Goal: Find specific page/section: Find specific page/section

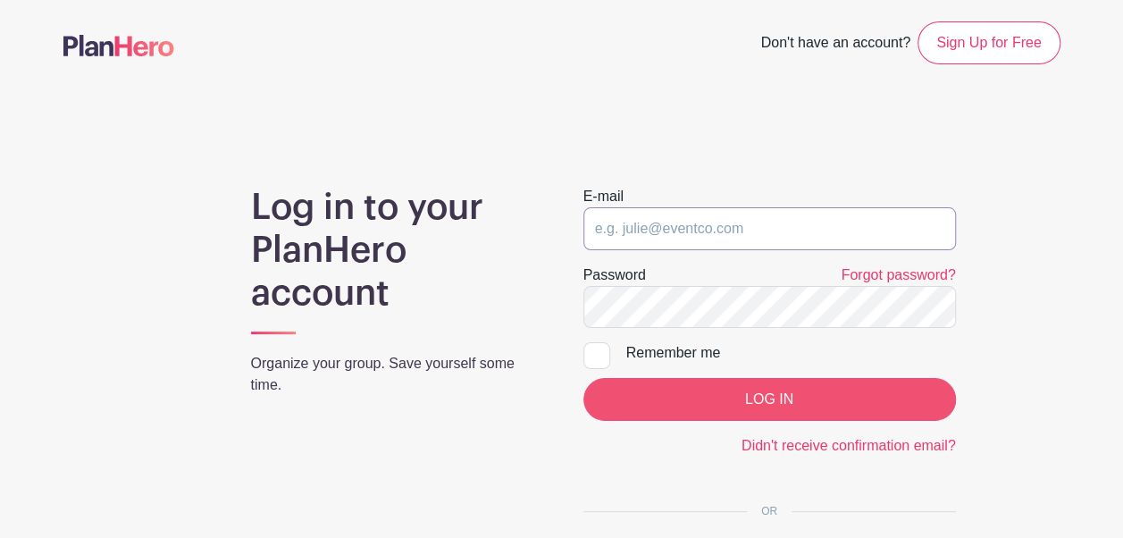
type input "[EMAIL_ADDRESS][DOMAIN_NAME]"
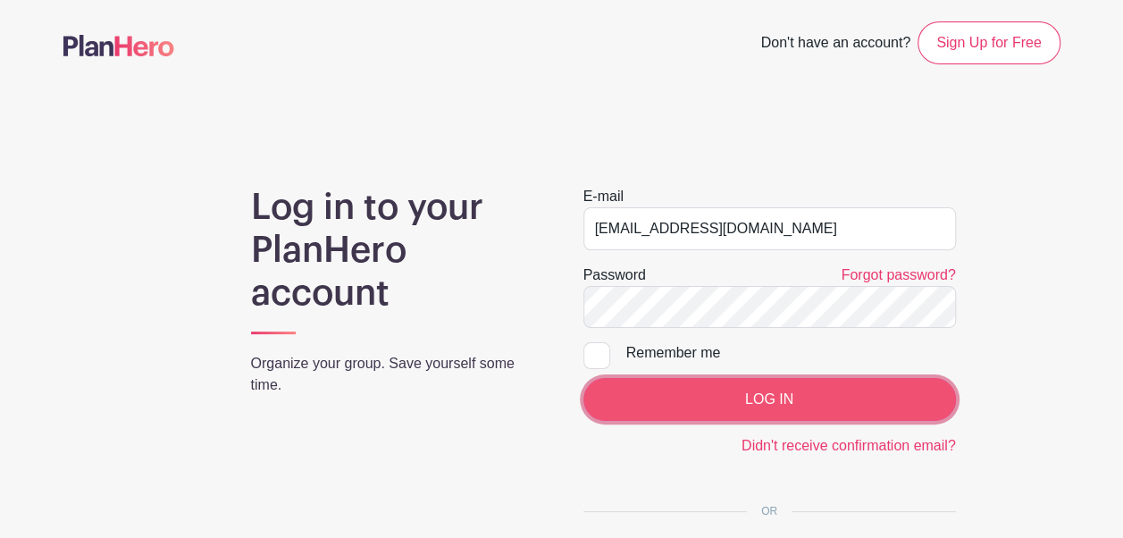
click at [803, 393] on input "LOG IN" at bounding box center [769, 399] width 373 height 43
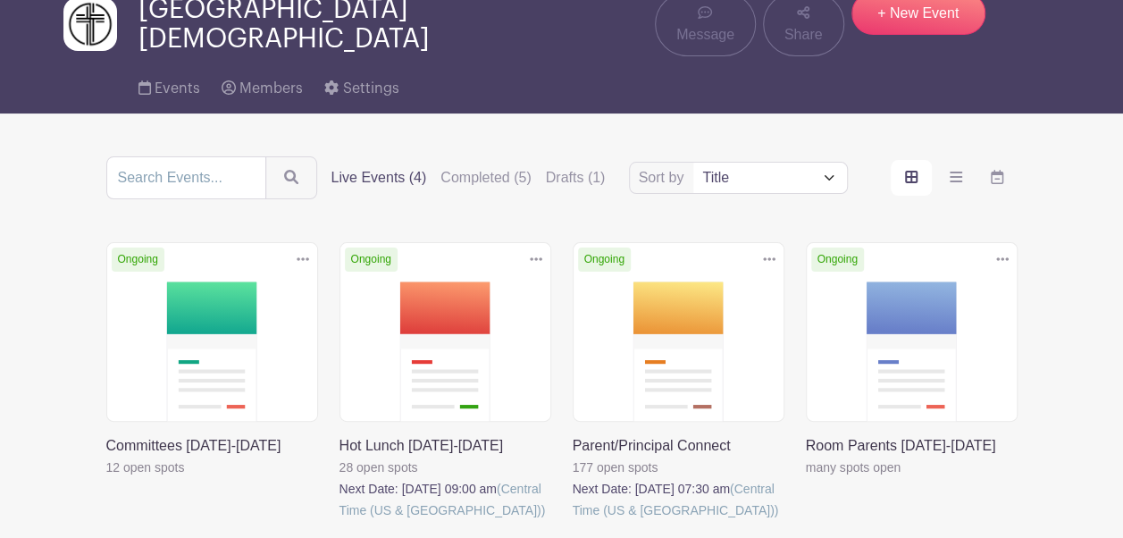
scroll to position [81, 0]
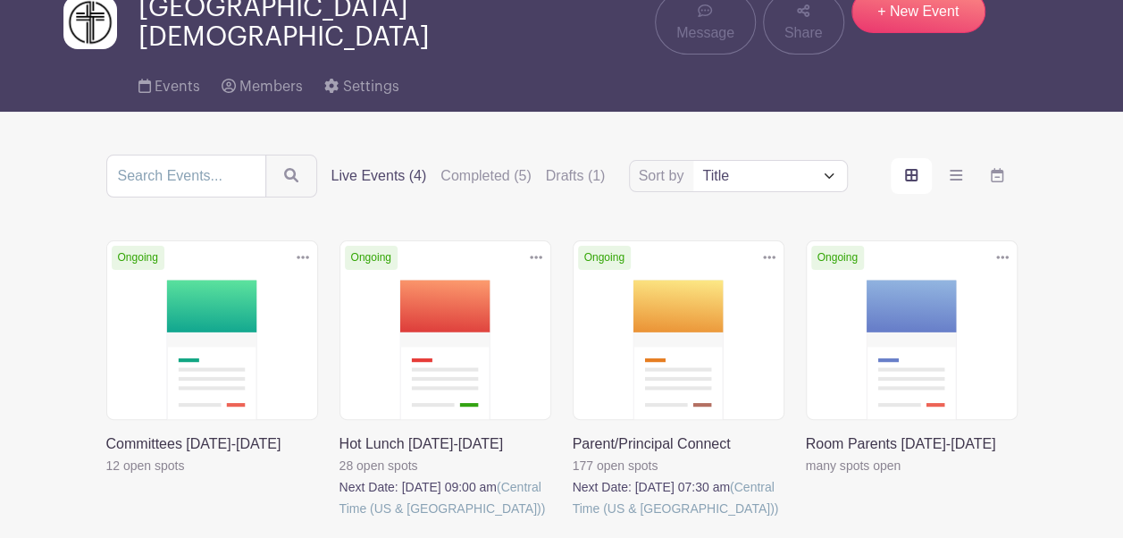
click at [573, 519] on link at bounding box center [573, 519] width 0 height 0
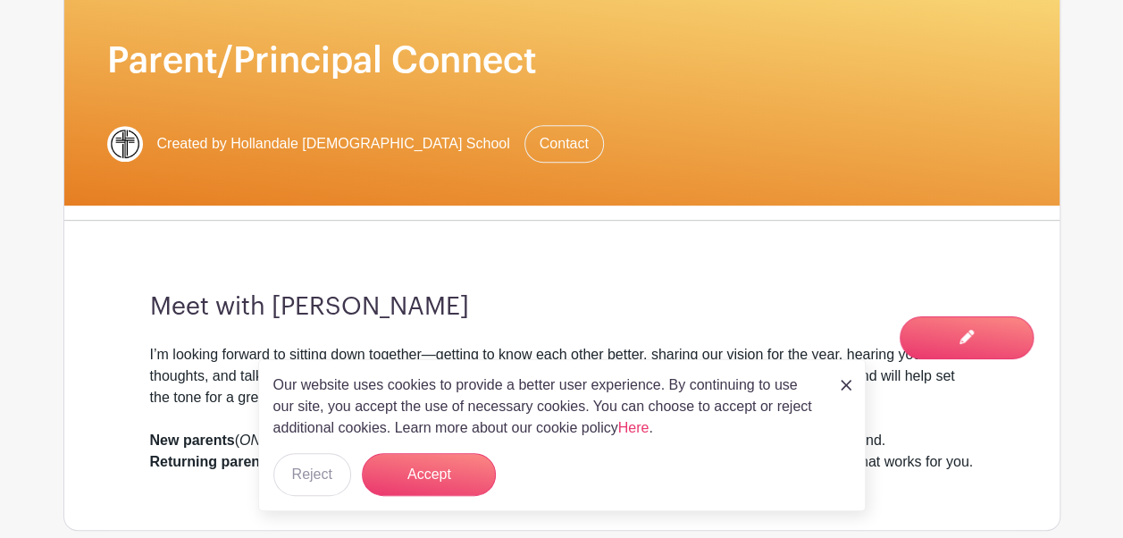
scroll to position [343, 0]
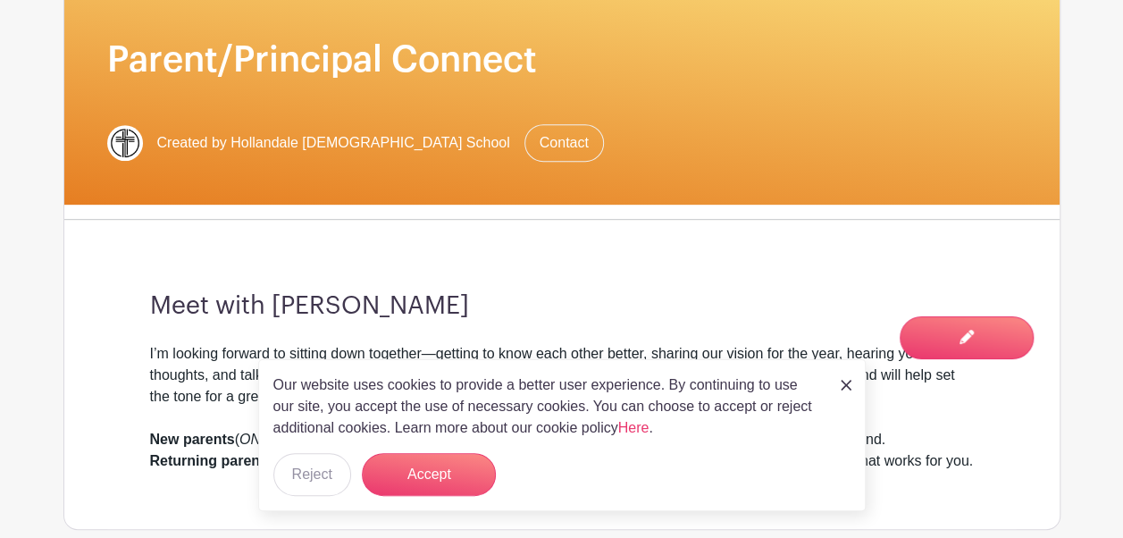
click at [845, 382] on img at bounding box center [846, 385] width 11 height 11
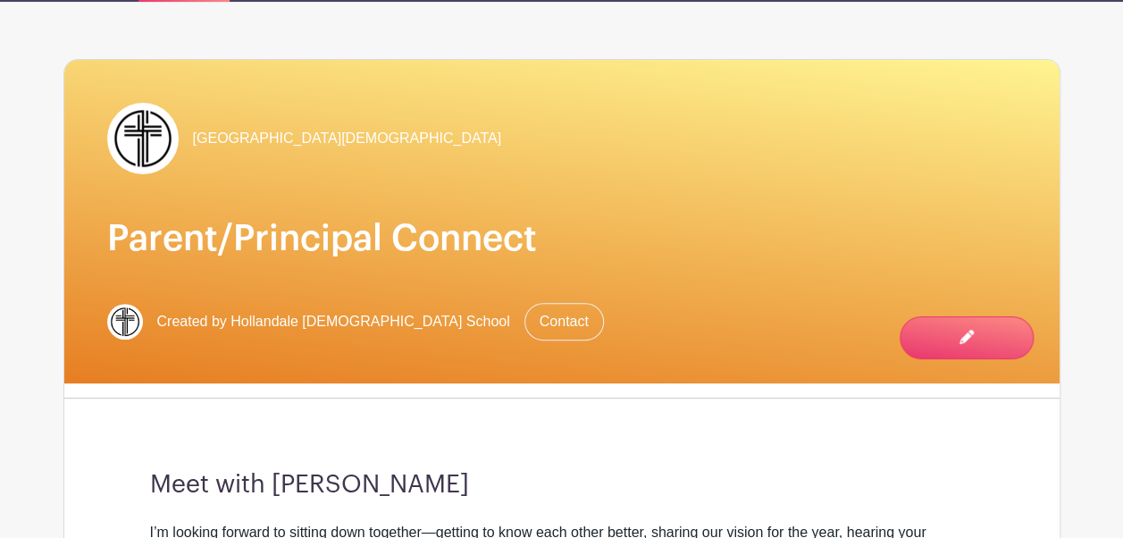
scroll to position [134, 0]
